Goal: Navigation & Orientation: Find specific page/section

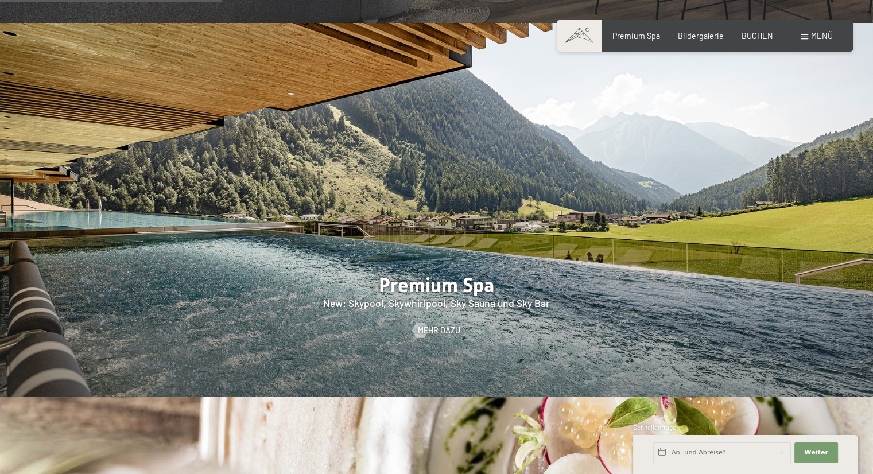
scroll to position [1378, 0]
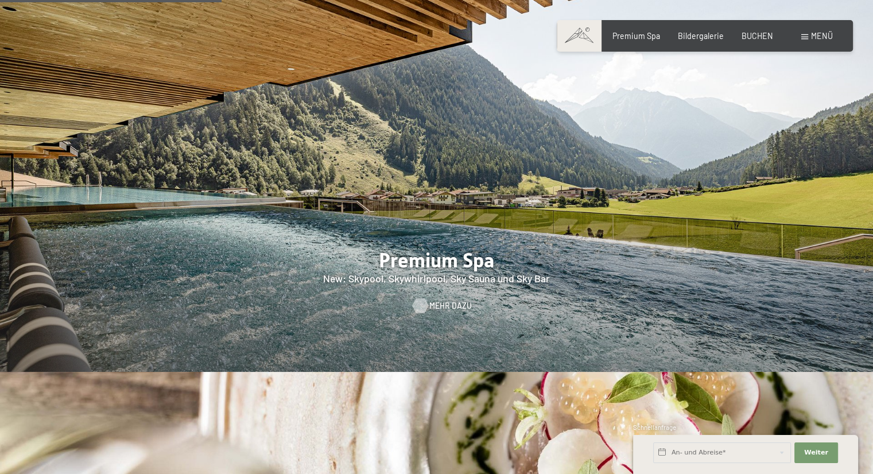
click at [423, 298] on div at bounding box center [420, 305] width 9 height 15
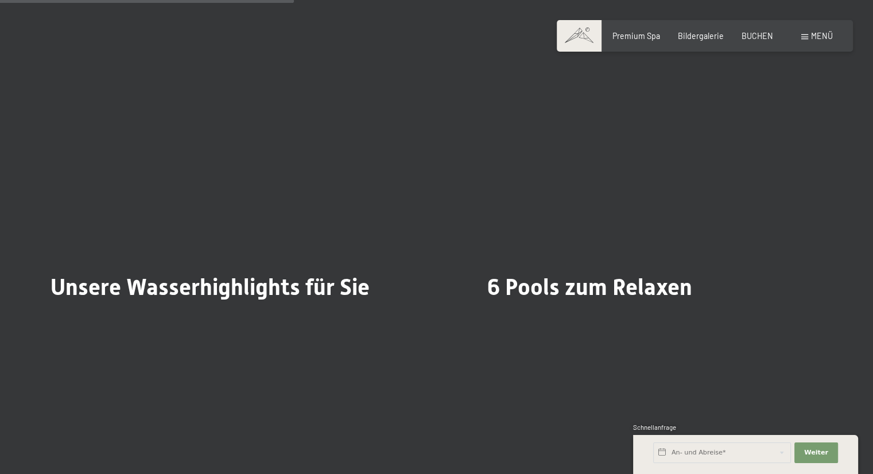
scroll to position [2469, 0]
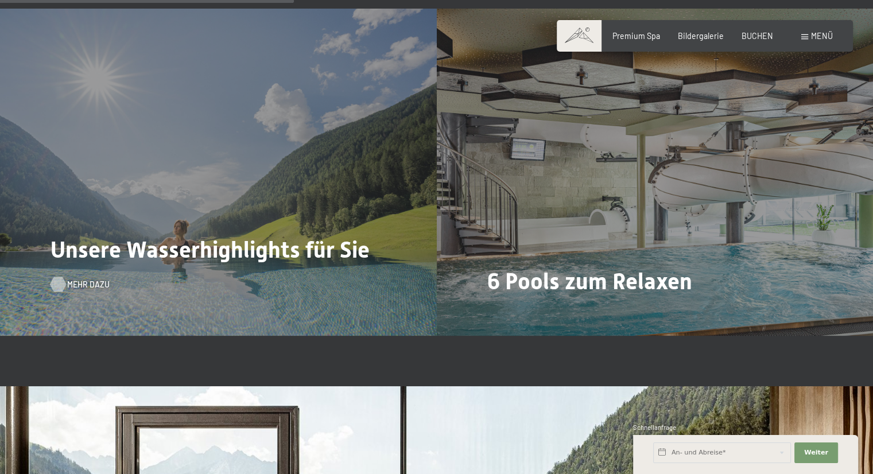
click at [56, 292] on div at bounding box center [58, 284] width 9 height 15
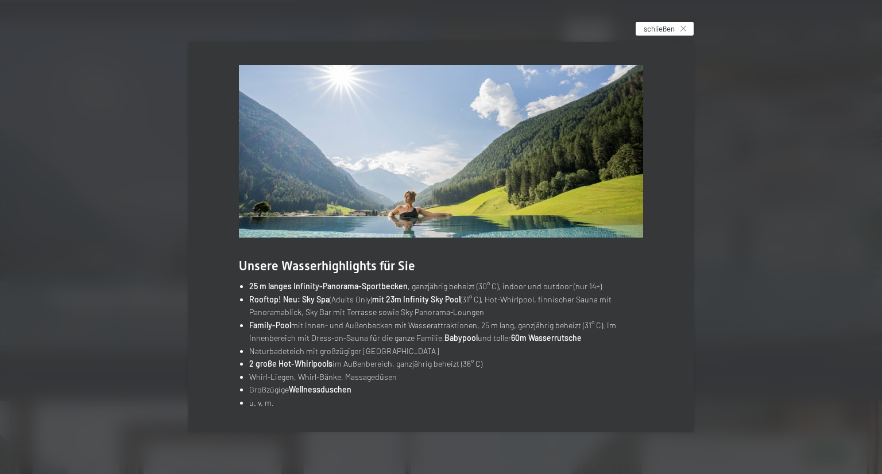
click at [657, 28] on span "schließen" at bounding box center [659, 29] width 31 height 10
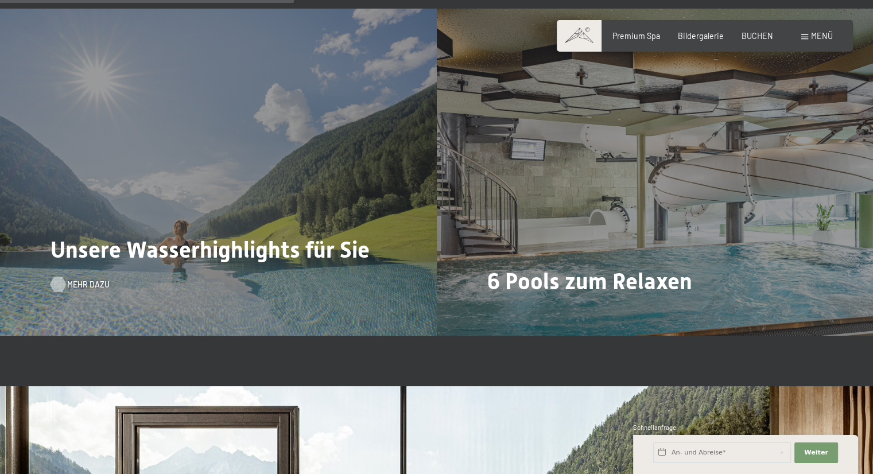
click at [63, 292] on div at bounding box center [58, 284] width 9 height 15
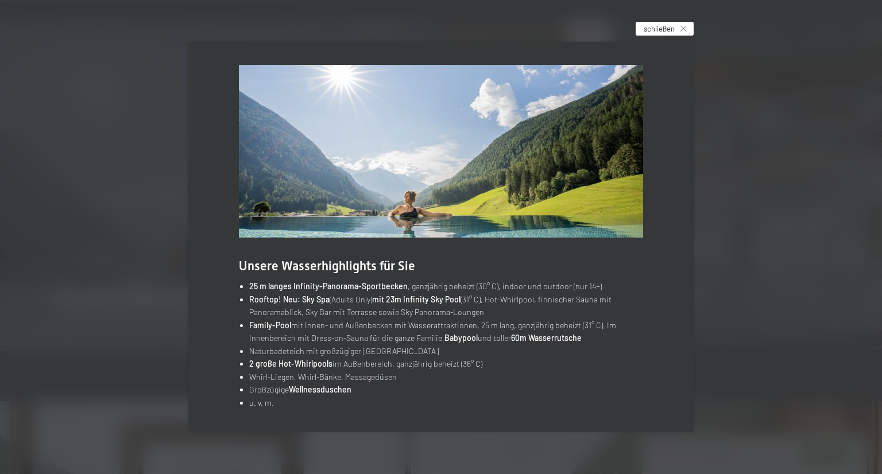
click at [660, 29] on span "schließen" at bounding box center [659, 29] width 31 height 10
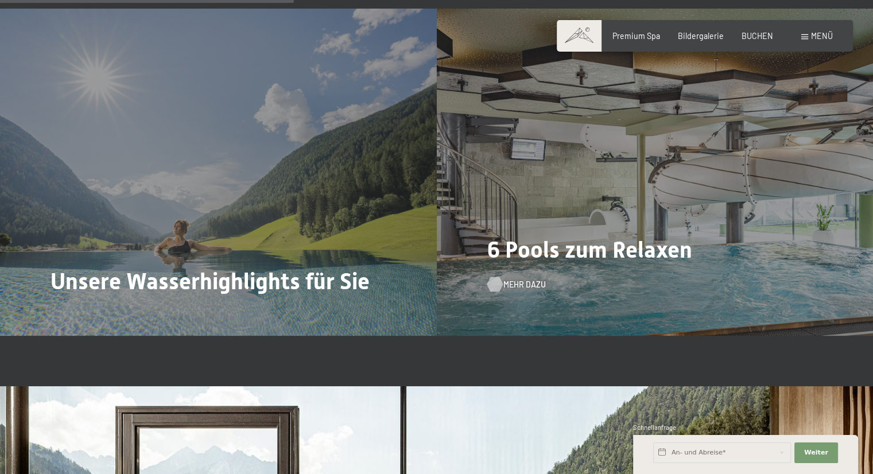
click at [497, 292] on div at bounding box center [494, 284] width 9 height 15
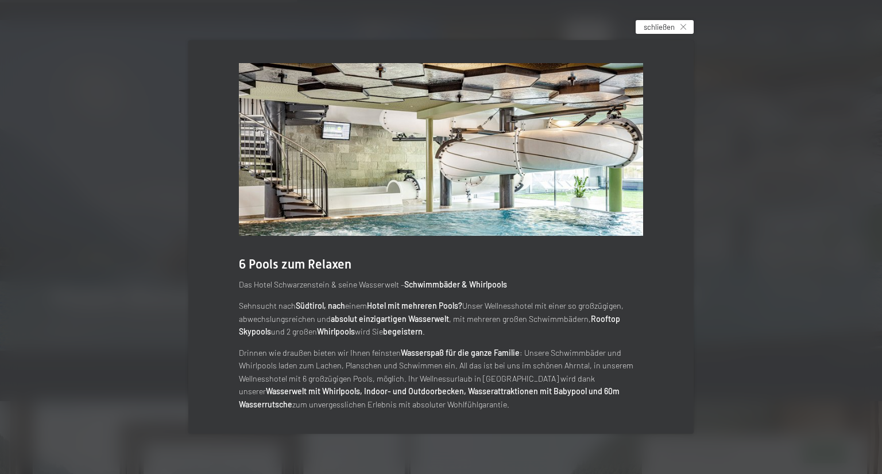
click at [652, 28] on span "schließen" at bounding box center [659, 27] width 31 height 10
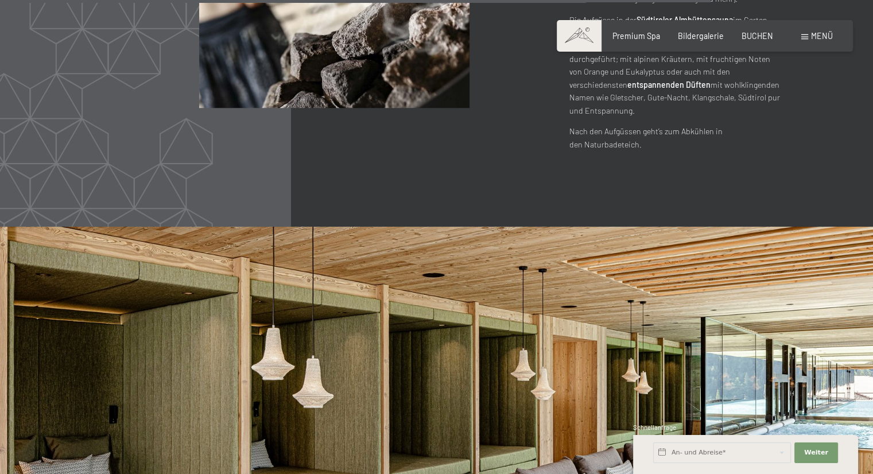
scroll to position [5180, 0]
